Goal: Complete application form

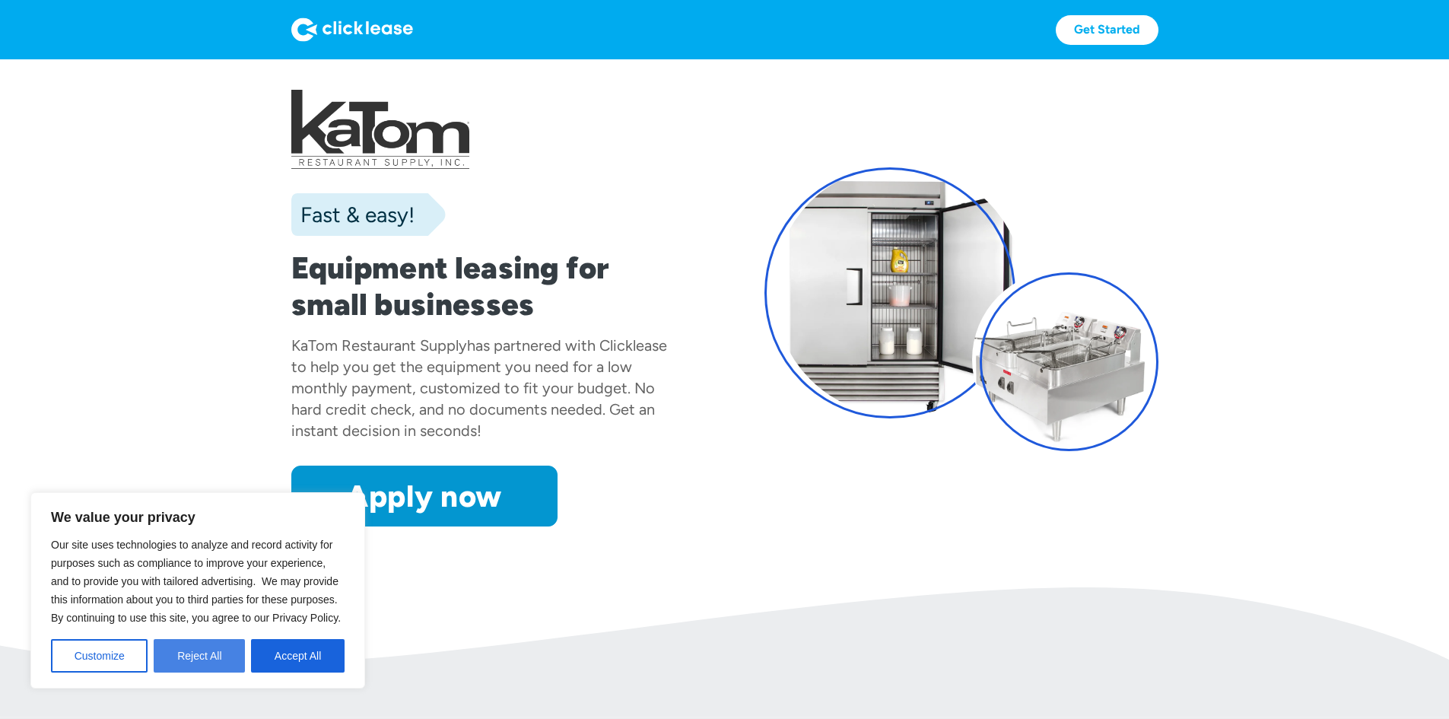
click at [211, 656] on button "Reject All" at bounding box center [199, 655] width 91 height 33
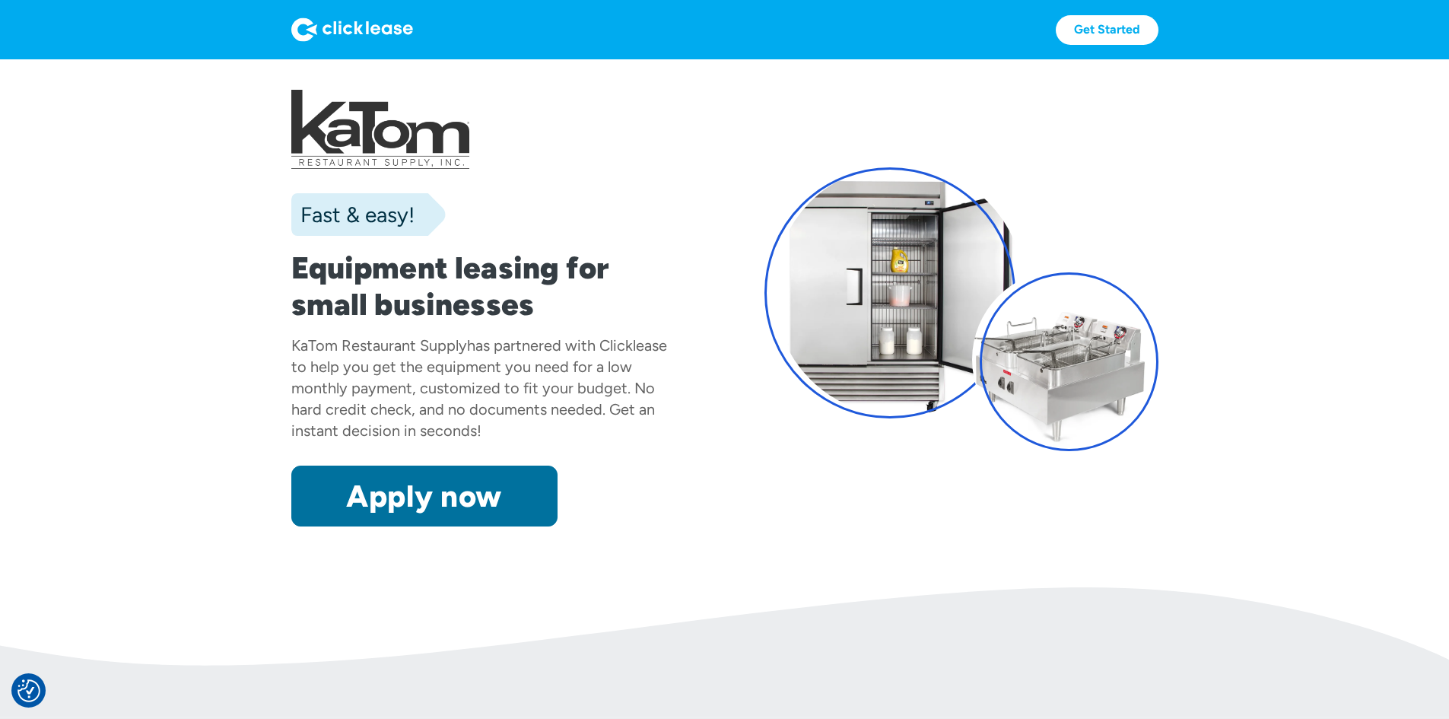
click at [344, 526] on link "Apply now" at bounding box center [424, 495] width 266 height 61
